Goal: Task Accomplishment & Management: Manage account settings

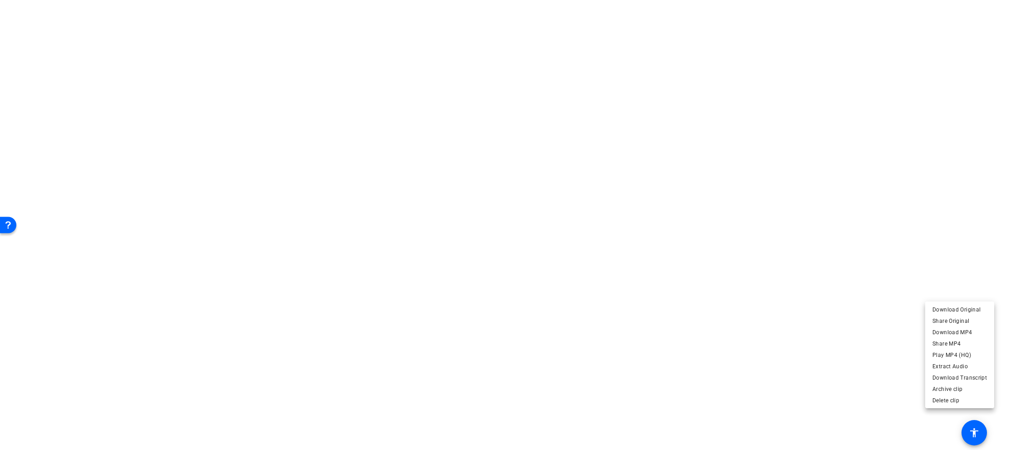
scroll to position [136, 0]
click at [438, 238] on div at bounding box center [510, 225] width 1021 height 450
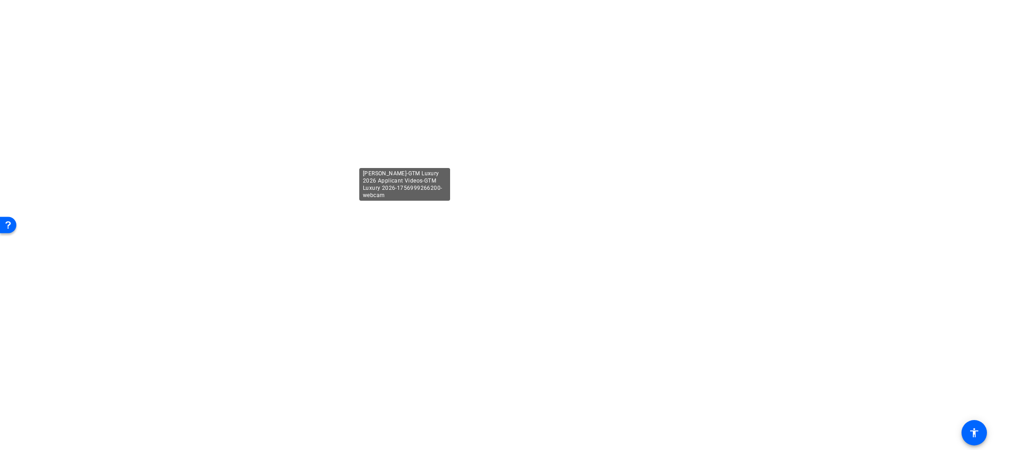
drag, startPoint x: 322, startPoint y: 225, endPoint x: 616, endPoint y: 223, distance: 294.4
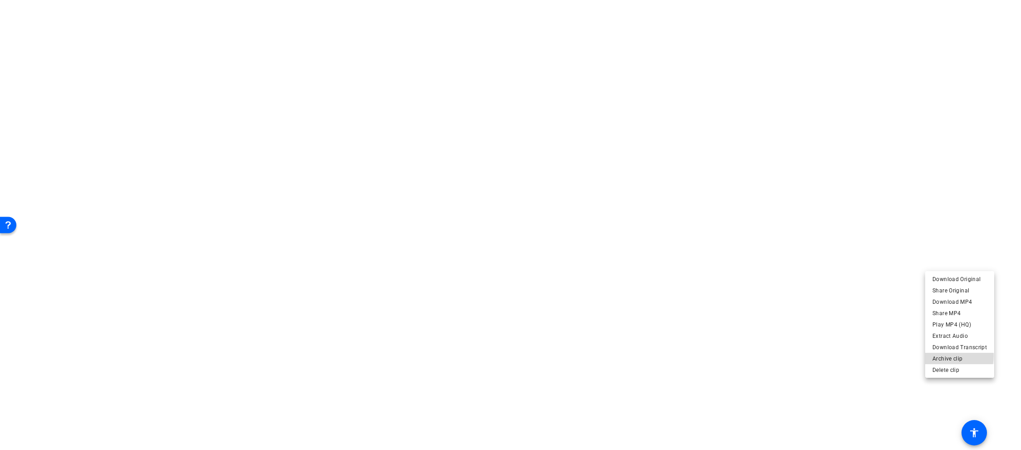
click at [942, 356] on span "Archive clip" at bounding box center [960, 358] width 55 height 11
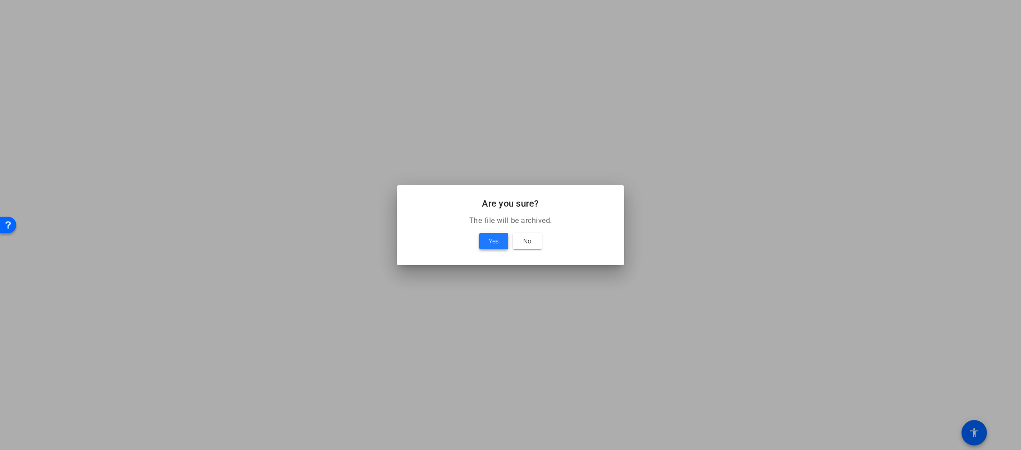
click at [491, 239] on span "Yes" at bounding box center [494, 241] width 10 height 11
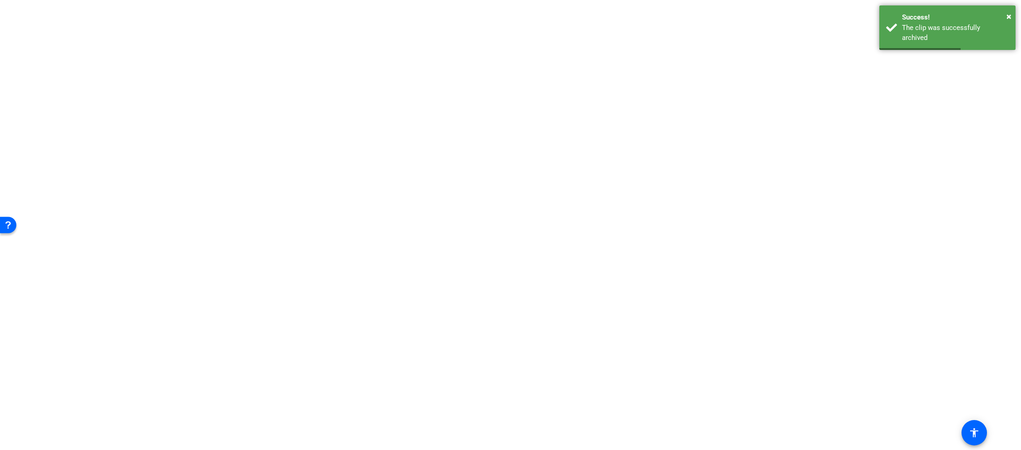
click at [965, 362] on span "Archive clip" at bounding box center [960, 358] width 55 height 11
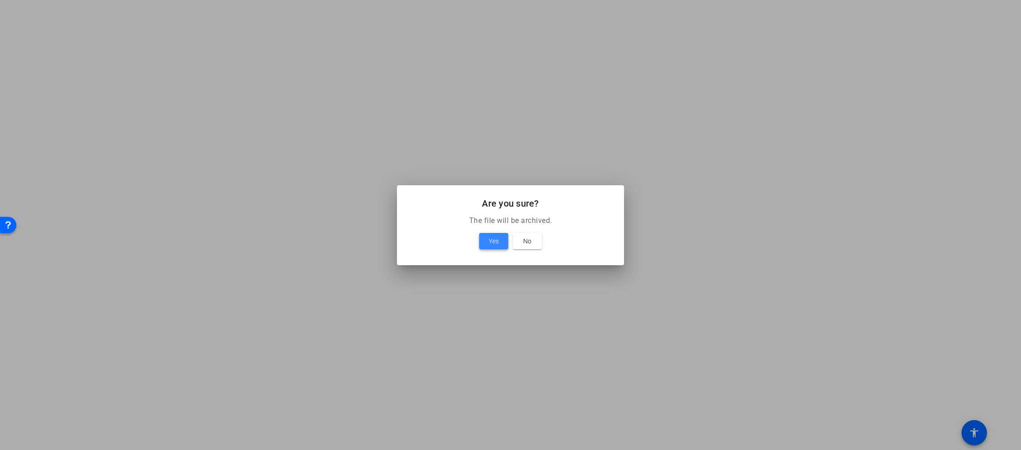
click at [489, 239] on span "Yes" at bounding box center [494, 241] width 10 height 11
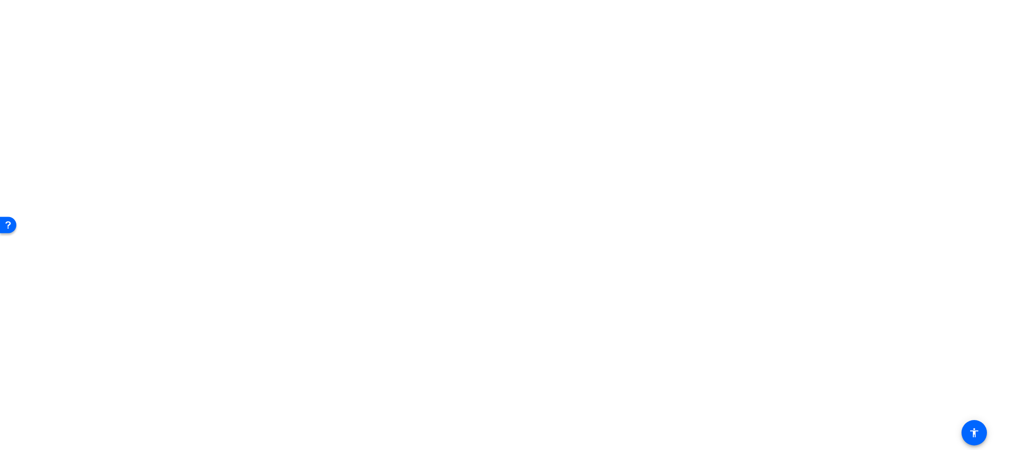
scroll to position [91, 0]
click at [954, 307] on span "Archive clip" at bounding box center [960, 305] width 55 height 11
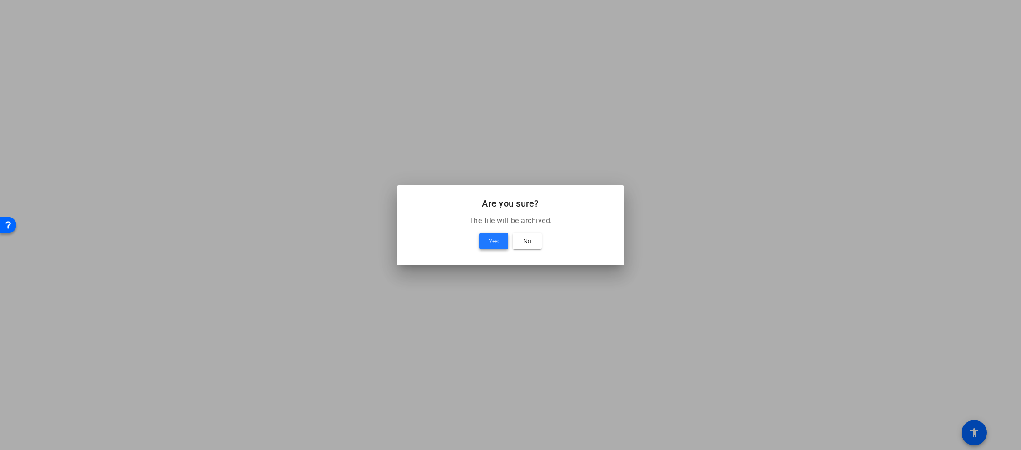
click at [492, 238] on span "Yes" at bounding box center [494, 241] width 10 height 11
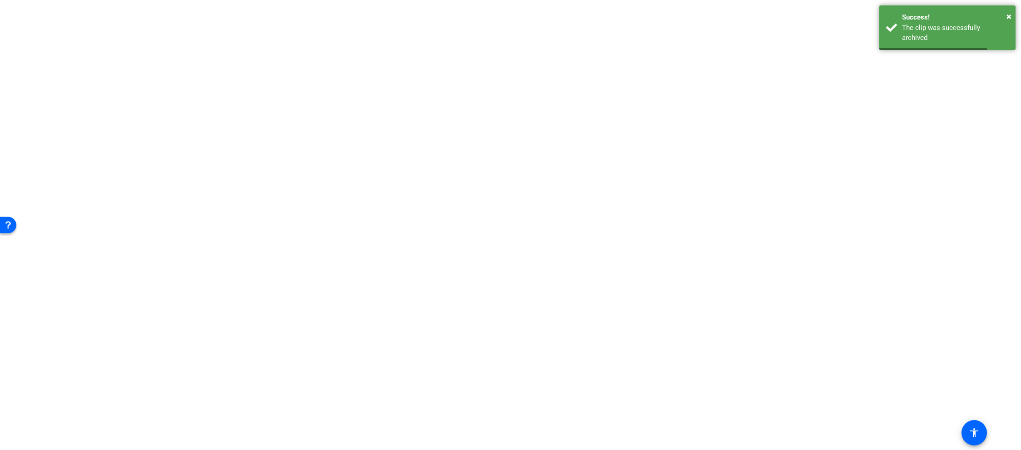
scroll to position [182, 0]
click at [956, 426] on span "Archive clip" at bounding box center [960, 427] width 55 height 11
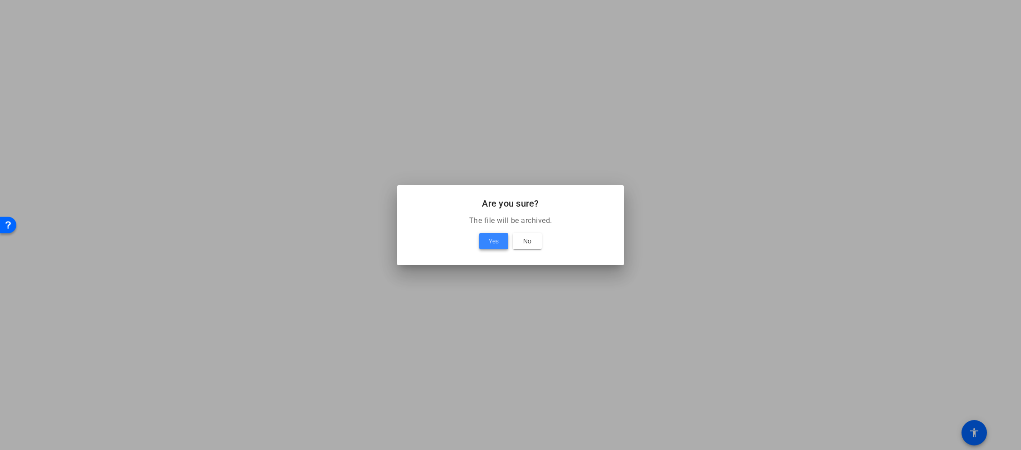
click at [493, 234] on span at bounding box center [493, 241] width 29 height 22
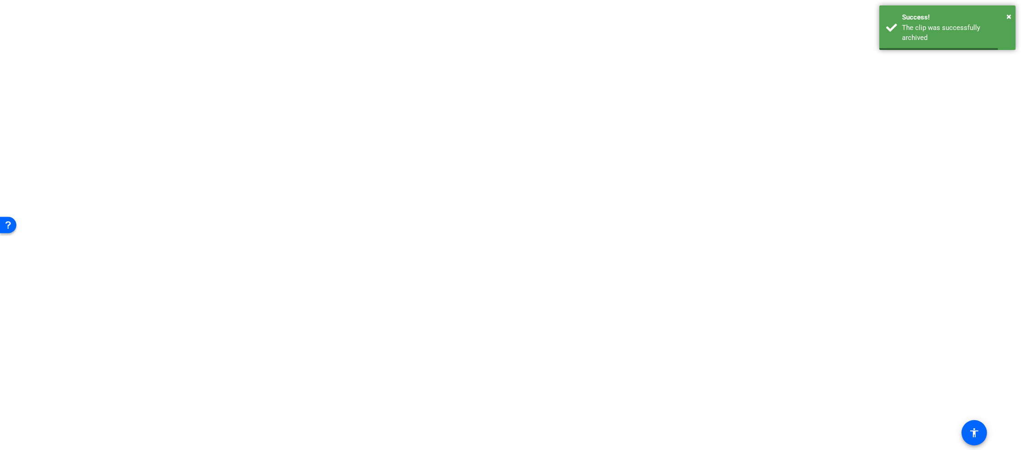
scroll to position [227, 0]
click at [954, 383] on span "Archive clip" at bounding box center [960, 381] width 55 height 11
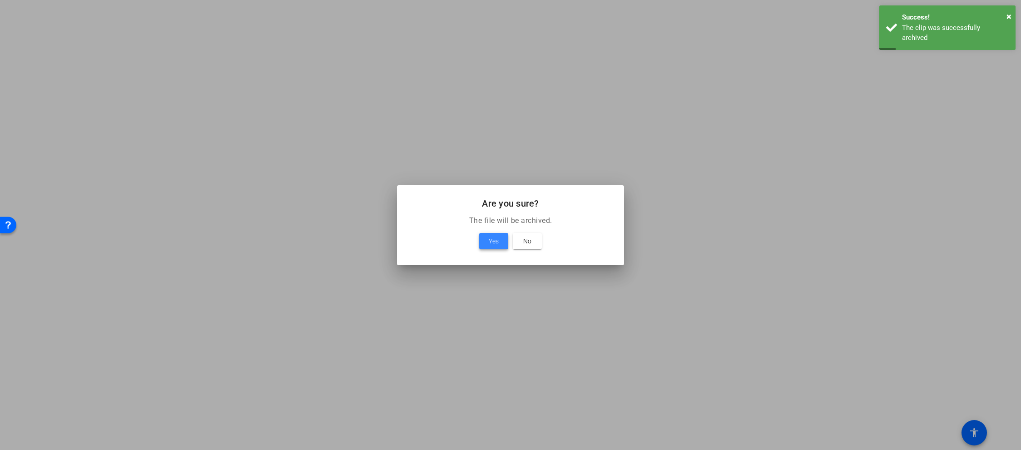
click at [495, 242] on span "Yes" at bounding box center [494, 241] width 10 height 11
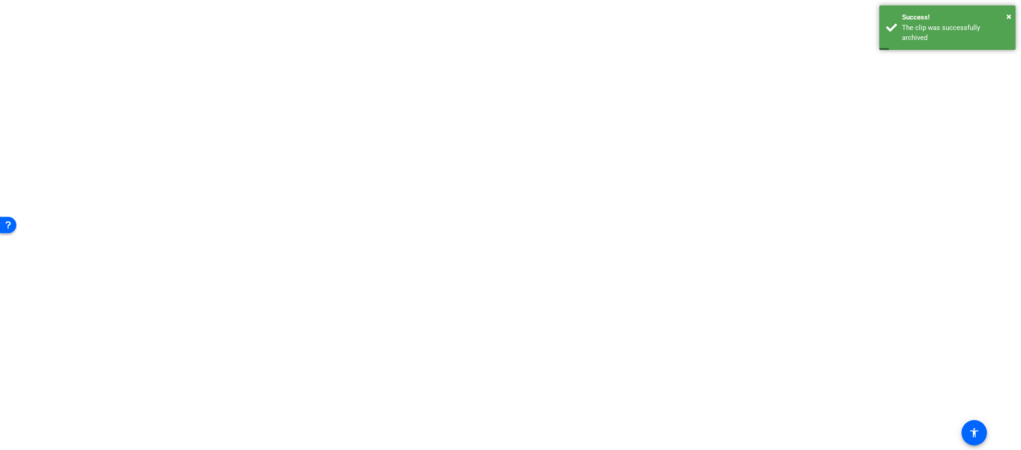
scroll to position [199, 0]
click at [963, 412] on span "Archive clip" at bounding box center [960, 409] width 55 height 11
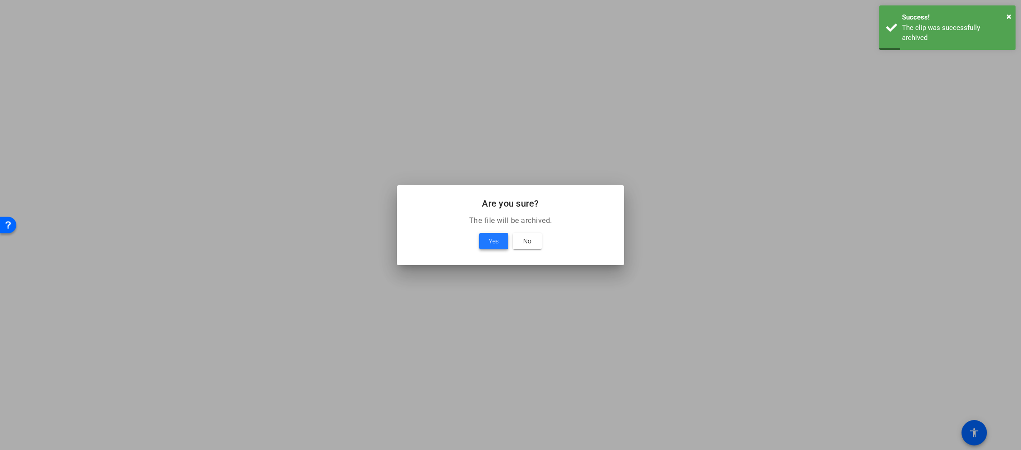
click at [490, 240] on span "Yes" at bounding box center [494, 241] width 10 height 11
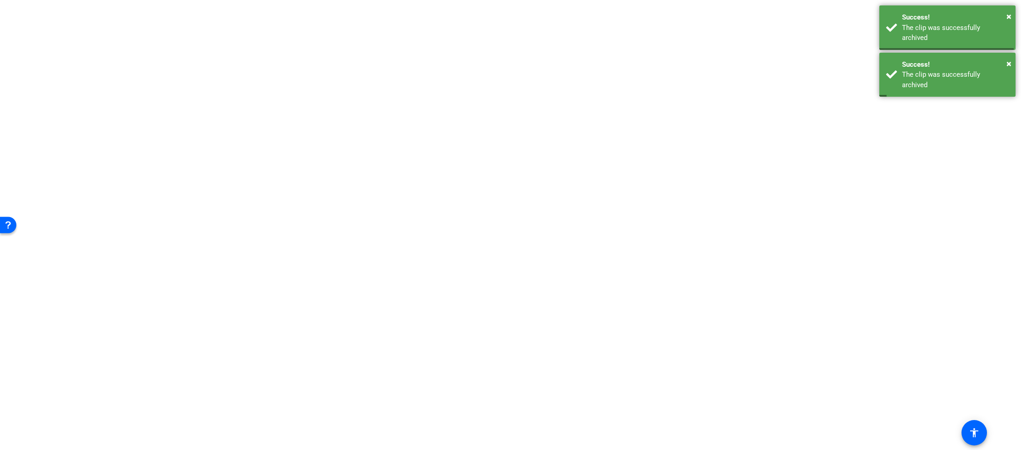
scroll to position [116, 0]
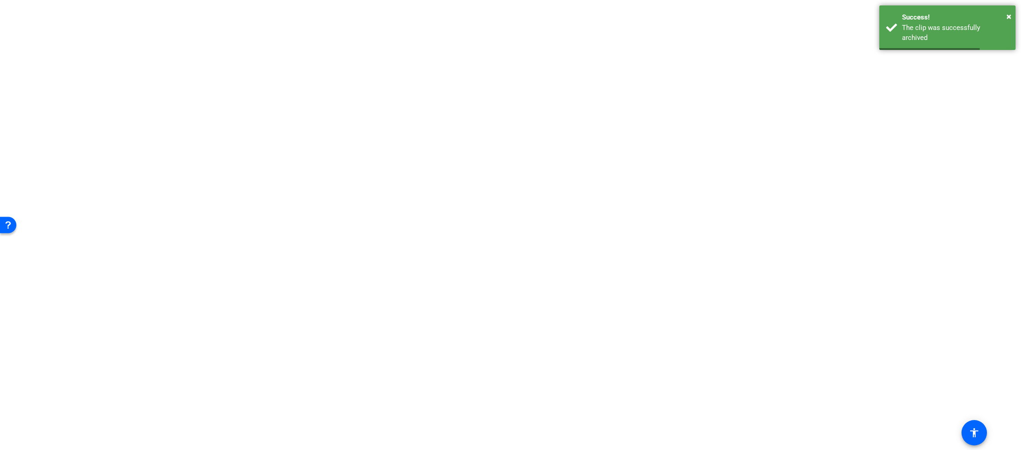
click at [960, 366] on span "Archive clip" at bounding box center [960, 363] width 55 height 11
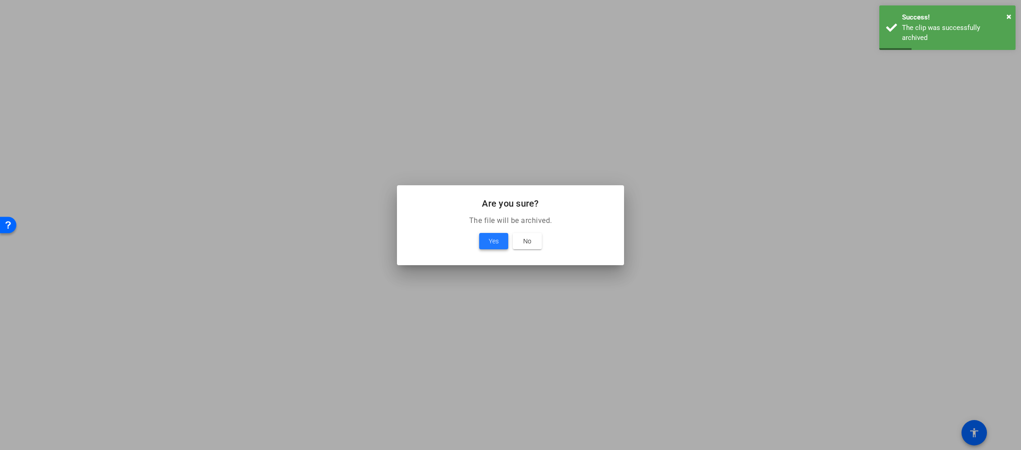
click at [491, 238] on span "Yes" at bounding box center [494, 241] width 10 height 11
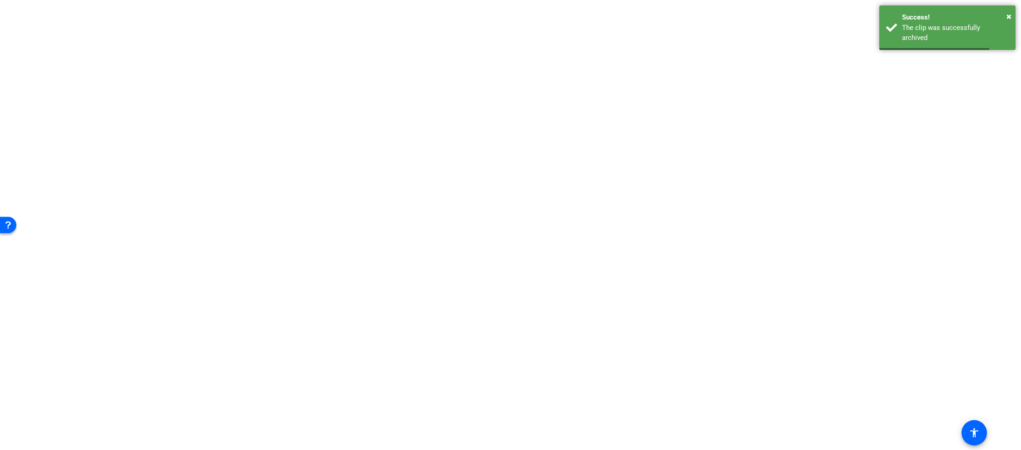
scroll to position [0, 0]
